Goal: Navigation & Orientation: Find specific page/section

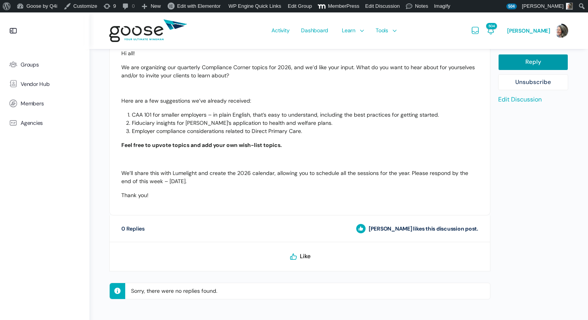
scroll to position [294, 0]
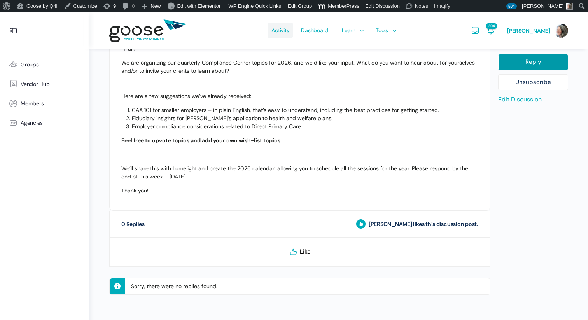
click at [284, 33] on span "Activity" at bounding box center [281, 30] width 18 height 37
